Goal: Transaction & Acquisition: Purchase product/service

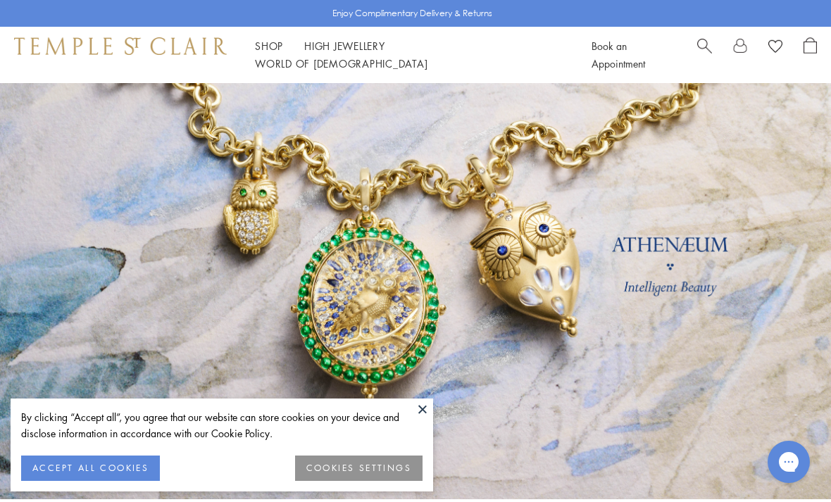
scroll to position [42, 0]
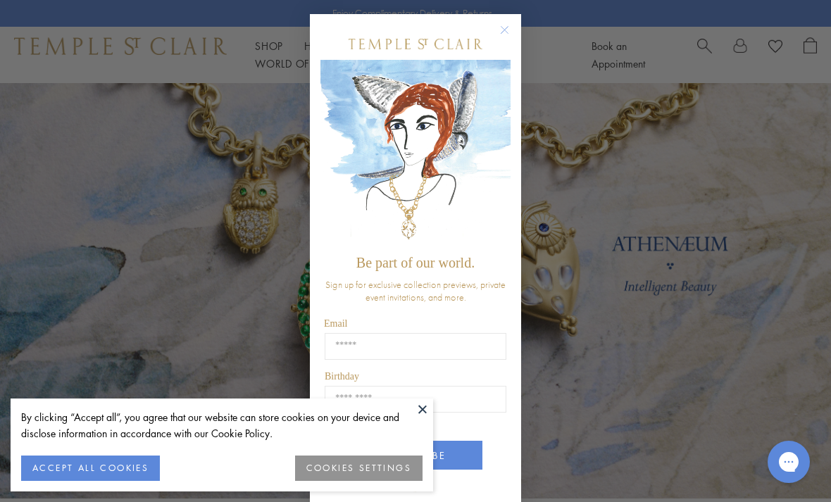
click at [508, 25] on circle "Close dialog" at bounding box center [504, 30] width 17 height 17
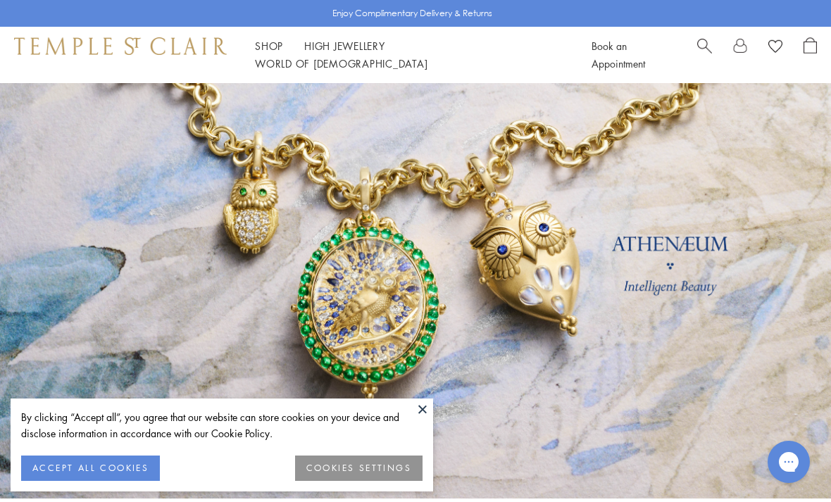
click at [700, 52] on span "Search" at bounding box center [704, 44] width 15 height 15
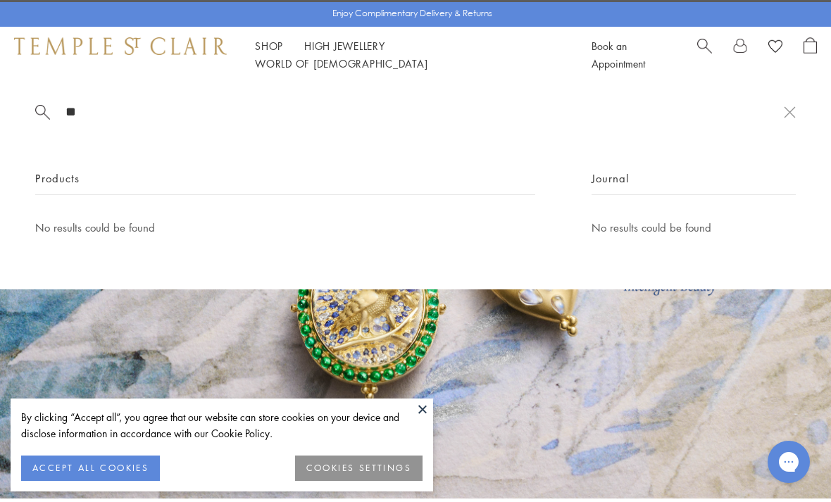
type input "*"
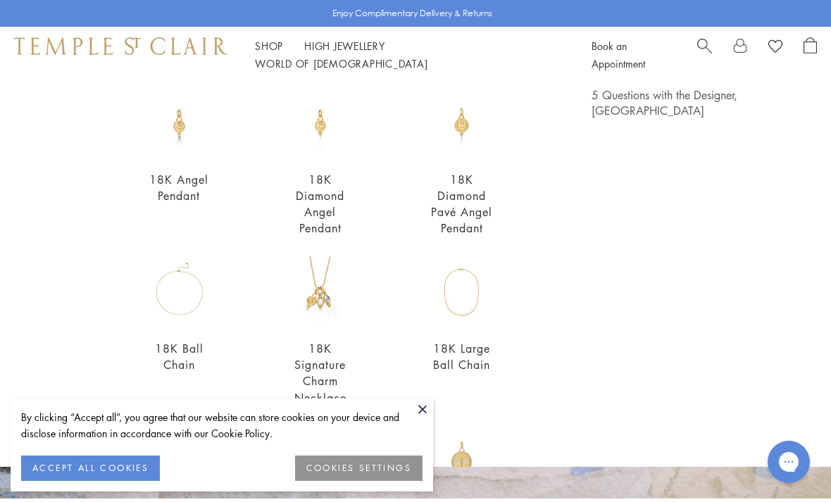
scroll to position [130, 0]
type input "**********"
click at [450, 208] on link "18K Diamond Pavé Angel Pendant" at bounding box center [461, 205] width 61 height 64
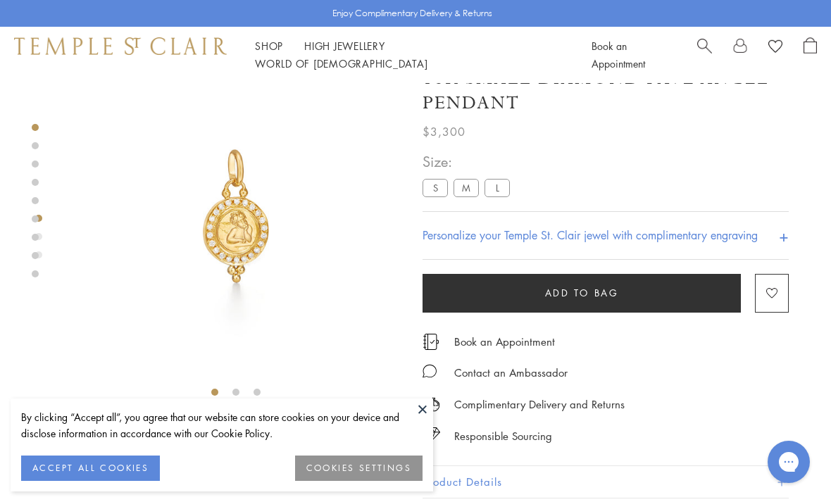
scroll to position [34, 0]
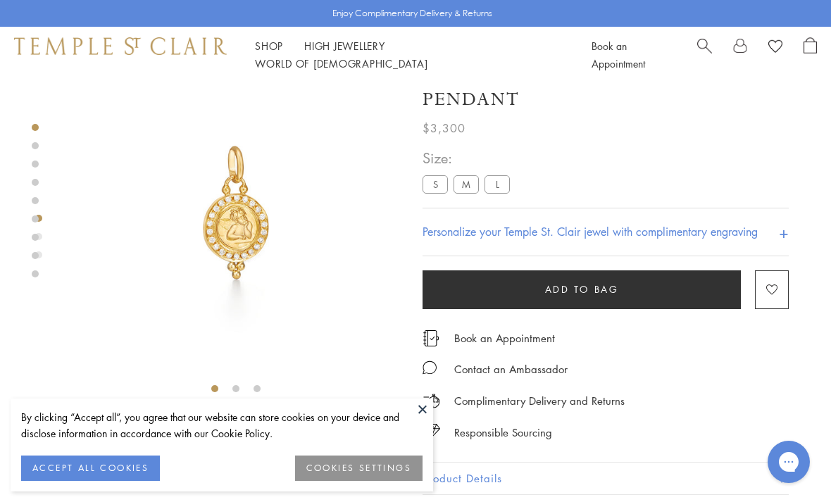
click at [490, 182] on label "L" at bounding box center [496, 184] width 25 height 18
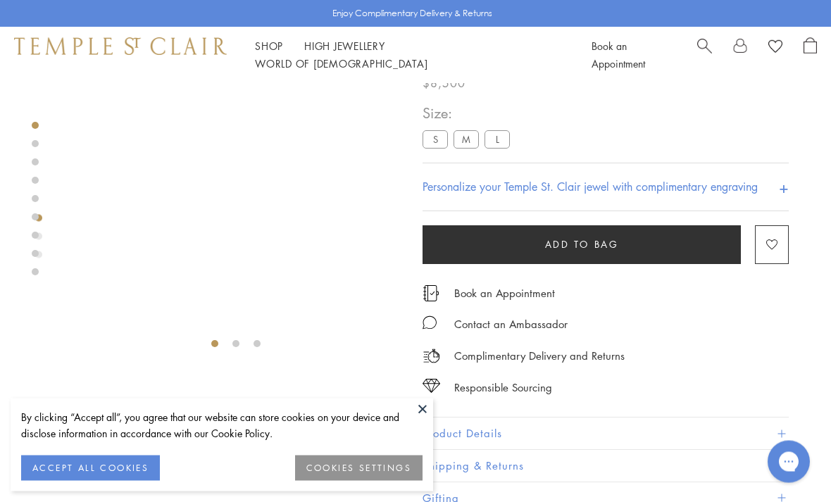
scroll to position [83, 0]
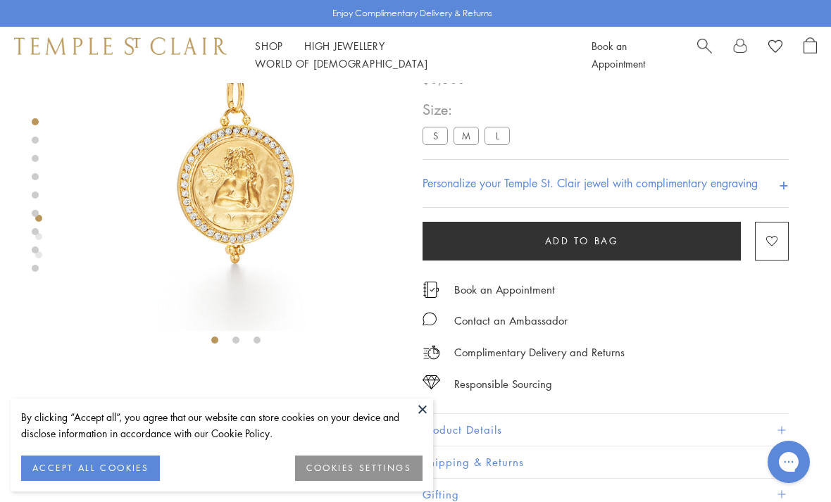
click at [470, 134] on label "M" at bounding box center [465, 136] width 25 height 18
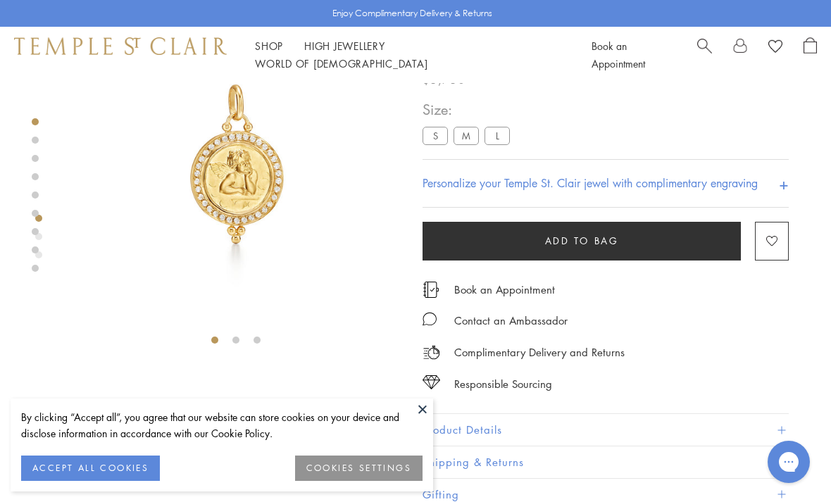
click at [503, 131] on label "L" at bounding box center [496, 136] width 25 height 18
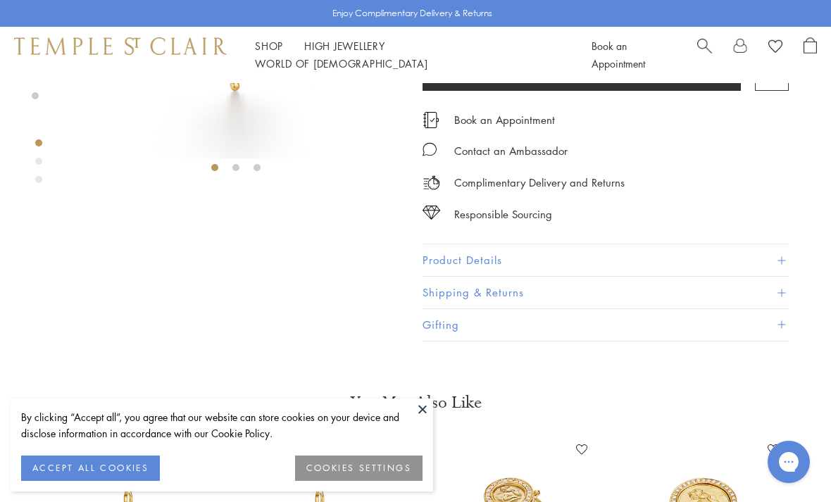
scroll to position [258, 0]
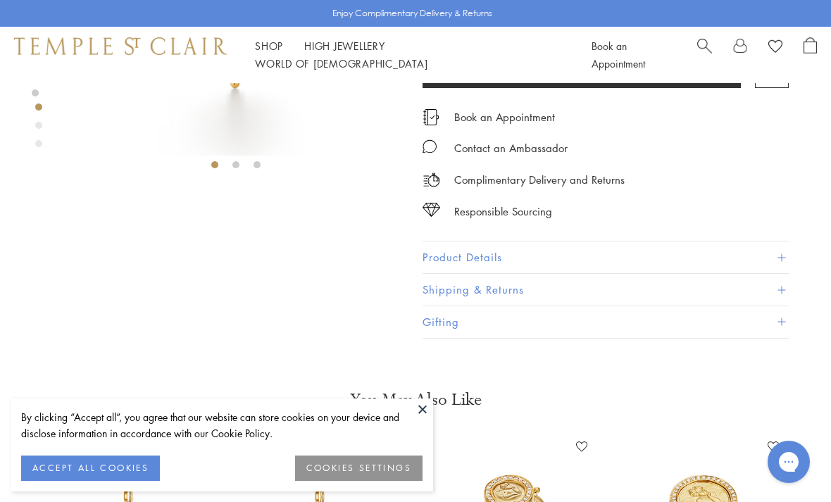
click at [438, 253] on button "Product Details" at bounding box center [605, 258] width 366 height 32
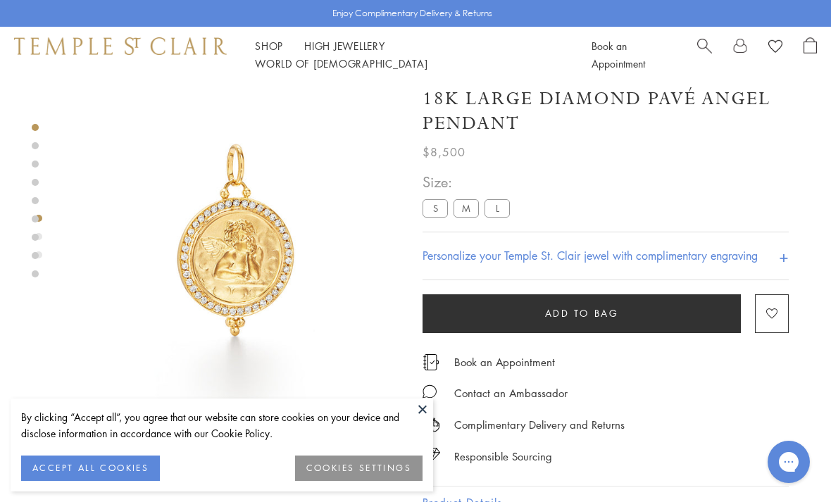
scroll to position [16, 0]
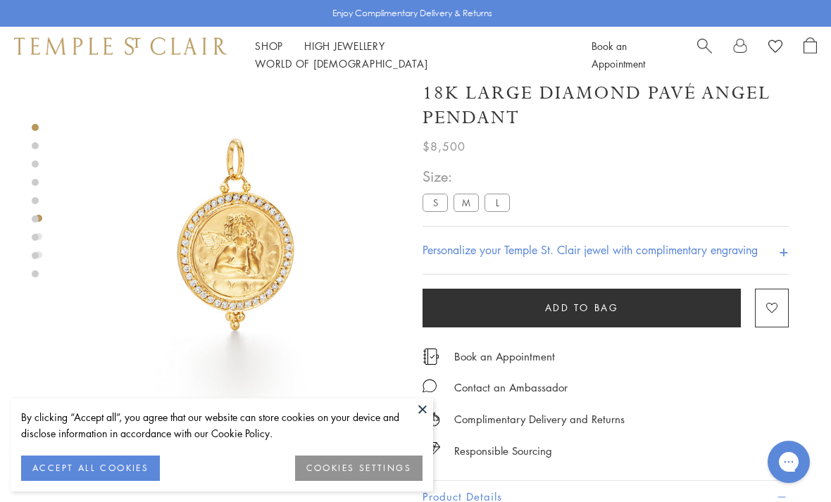
click at [467, 201] on label "M" at bounding box center [465, 203] width 25 height 18
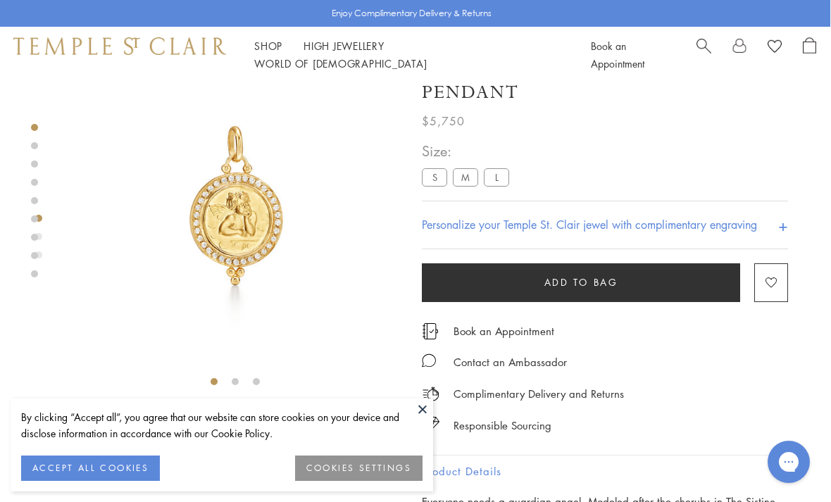
scroll to position [42, 1]
click at [430, 174] on label "S" at bounding box center [434, 177] width 25 height 18
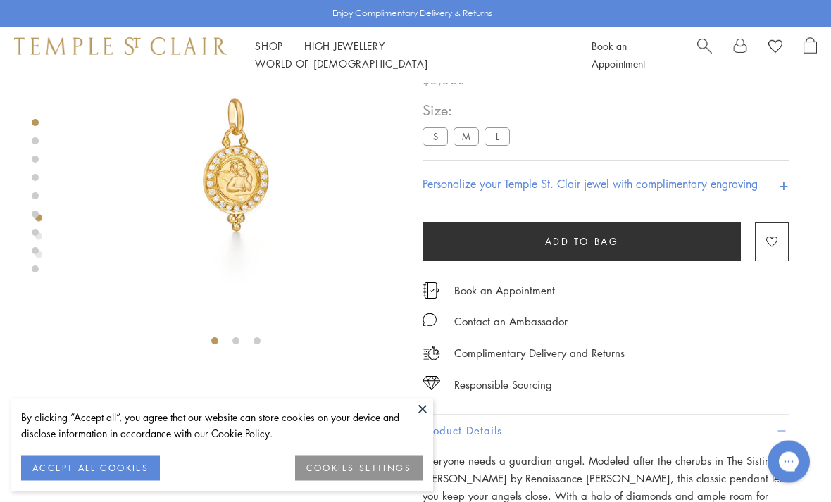
scroll to position [83, 0]
click at [493, 140] on label "L" at bounding box center [496, 136] width 25 height 18
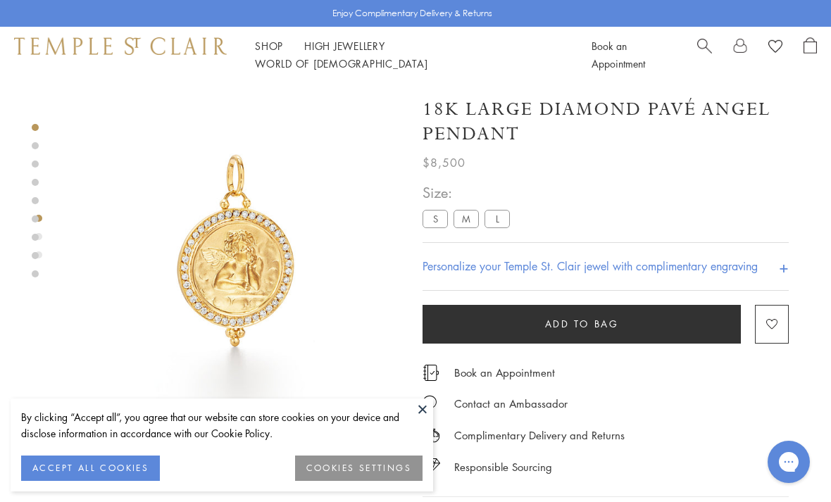
click at [464, 211] on label "M" at bounding box center [465, 219] width 25 height 18
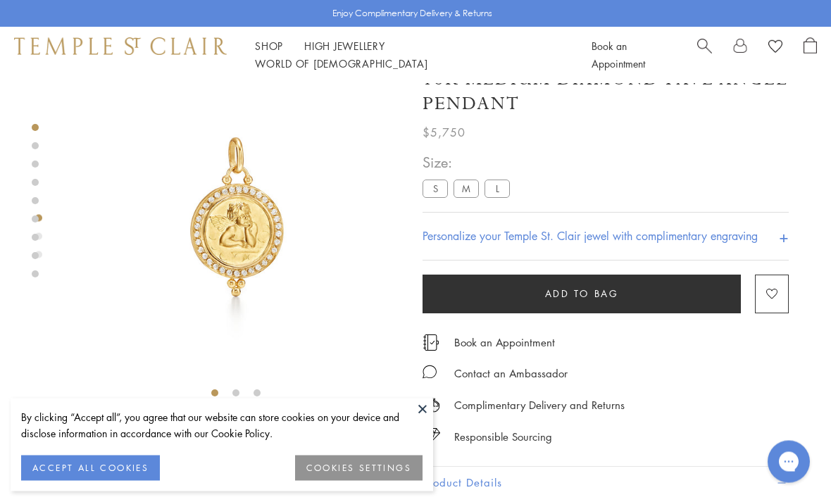
scroll to position [41, 0]
